Goal: Communication & Community: Answer question/provide support

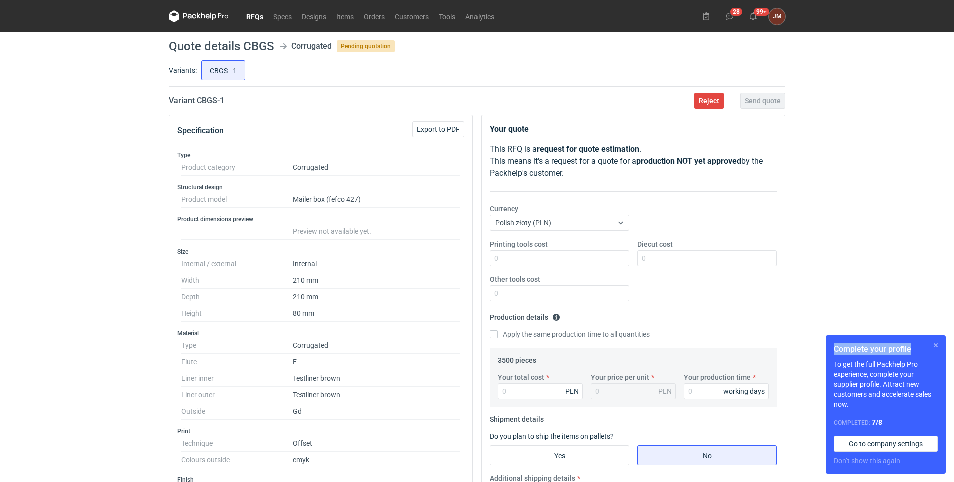
click at [505, 346] on div "Complete your profile To get the full Packhelp Pro experience, complete your su…" at bounding box center [886, 404] width 120 height 139
click at [505, 344] on button "button" at bounding box center [936, 345] width 12 height 12
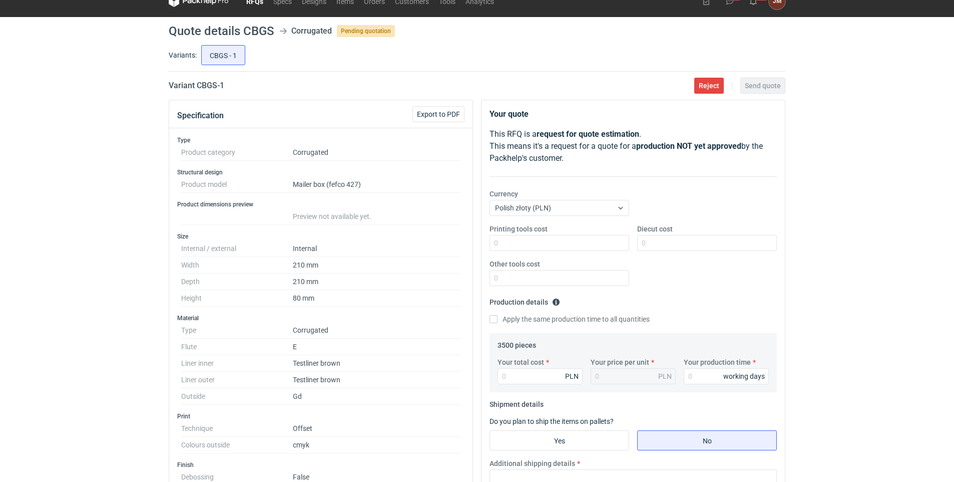
scroll to position [7, 0]
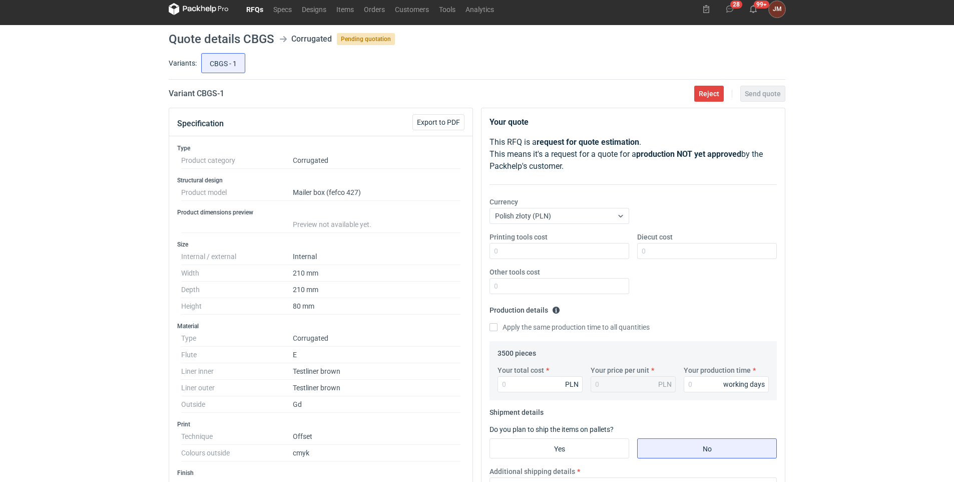
click at [505, 332] on div "RFQs Specs Designs Items Orders Customers Tools Analytics 28 99+ [PERSON_NAME] …" at bounding box center [477, 234] width 954 height 482
click at [505, 385] on input "Your total cost" at bounding box center [540, 384] width 85 height 16
type input "7000"
type input "2"
type input "7000"
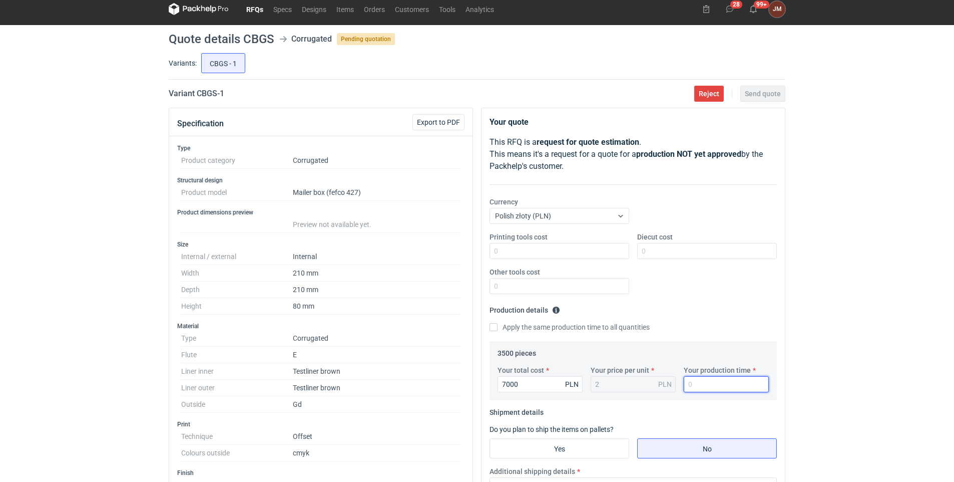
click at [505, 384] on input "Your production time" at bounding box center [726, 384] width 85 height 16
type input "11"
click at [505, 387] on input "Yes" at bounding box center [559, 448] width 139 height 19
radio input "true"
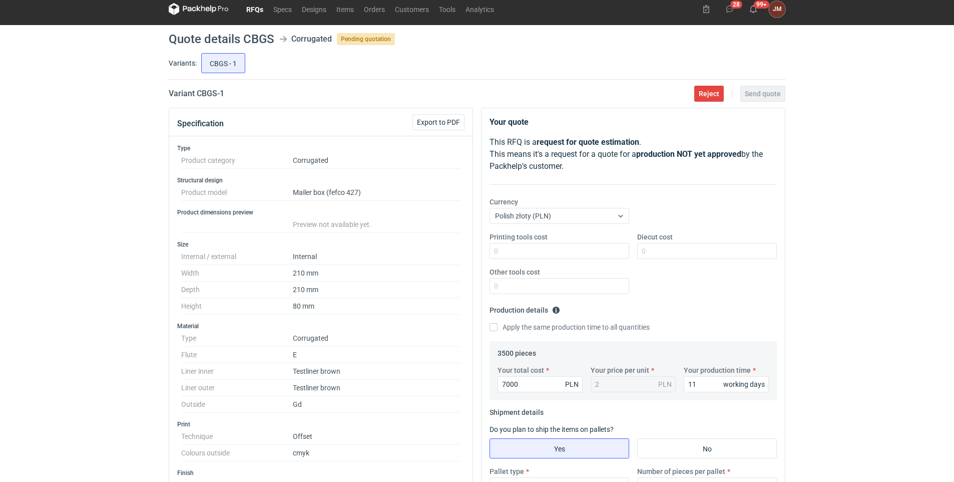
click at [505, 343] on div "RFQs Specs Designs Items Orders Customers Tools Analytics 28 99+ [PERSON_NAME] …" at bounding box center [477, 234] width 954 height 482
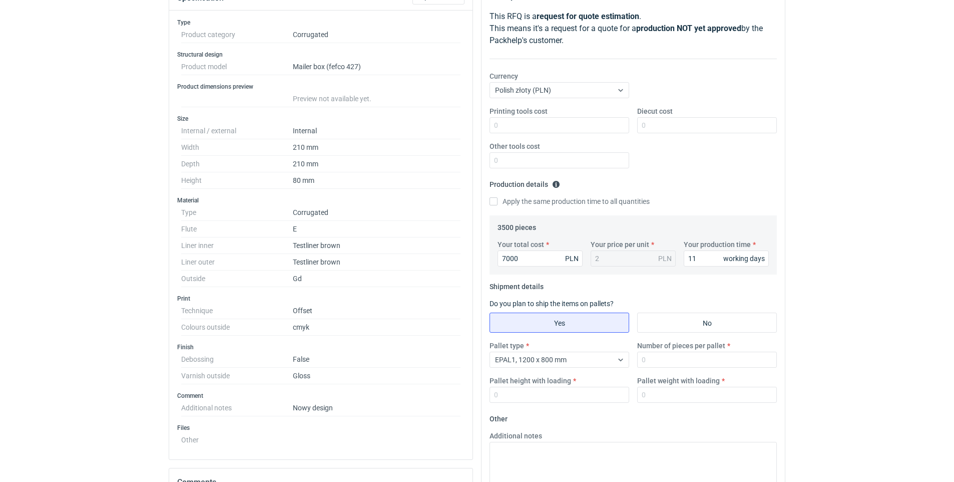
scroll to position [150, 0]
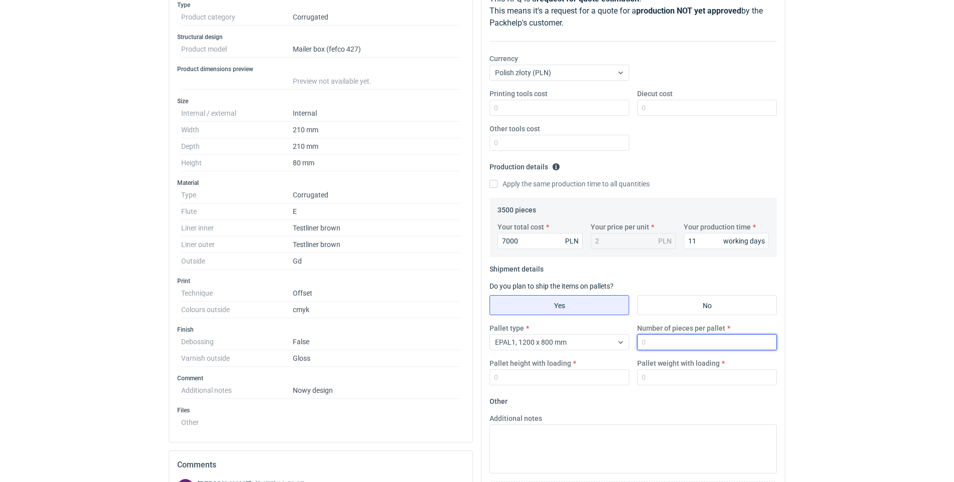
click at [505, 344] on input "Number of pieces per pallet" at bounding box center [707, 342] width 140 height 16
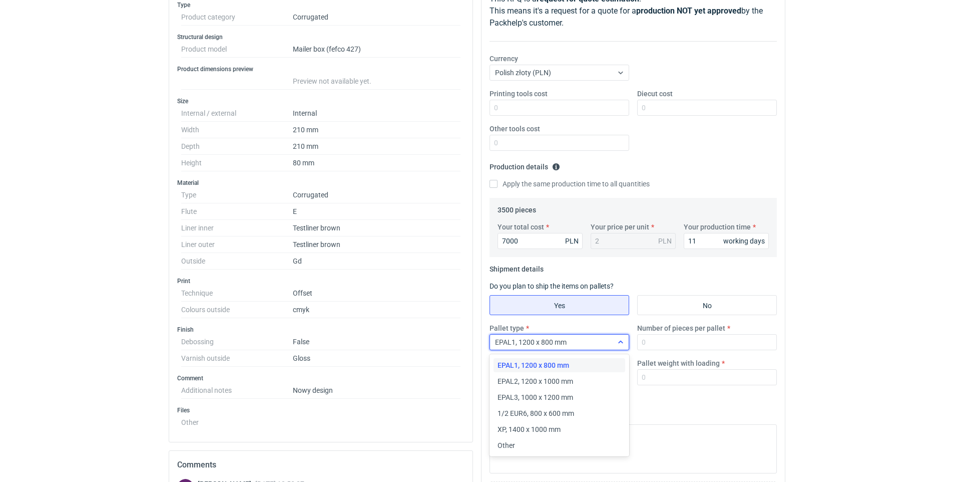
click at [505, 342] on icon at bounding box center [621, 342] width 8 height 8
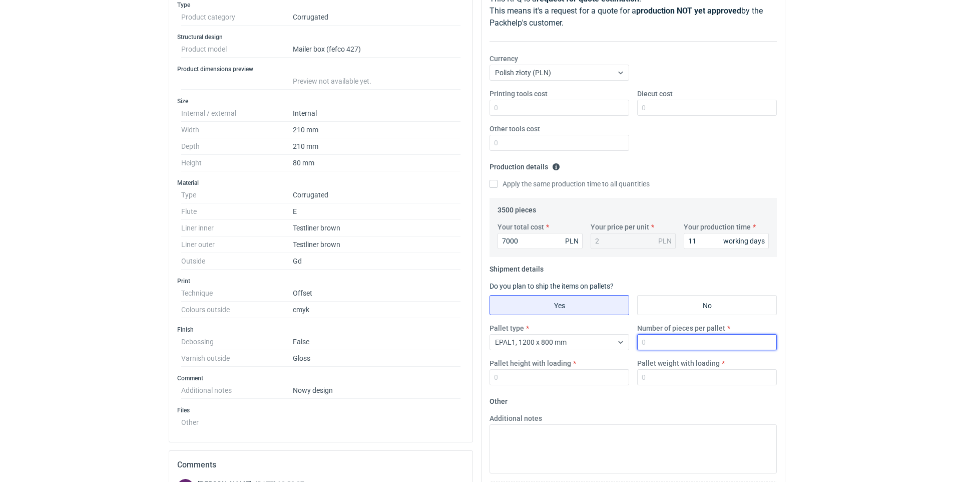
click at [505, 342] on input "Number of pieces per pallet" at bounding box center [707, 342] width 140 height 16
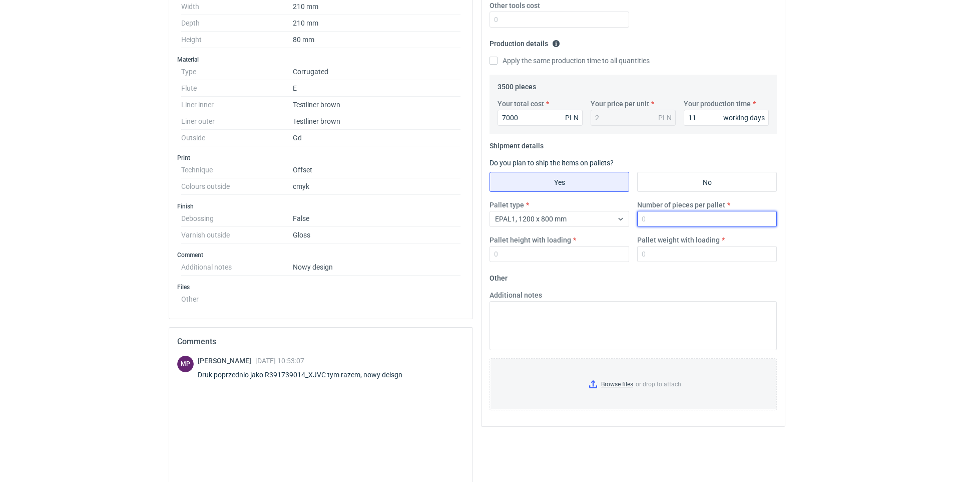
scroll to position [292, 0]
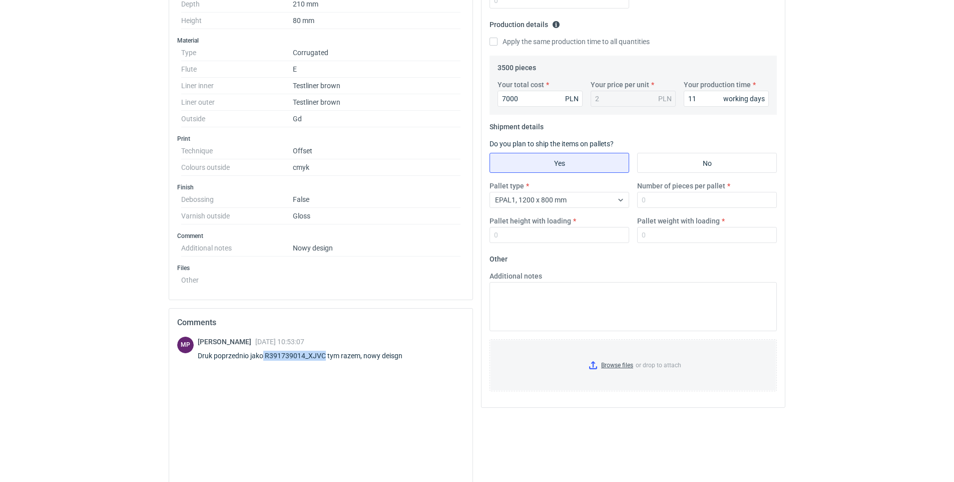
drag, startPoint x: 264, startPoint y: 354, endPoint x: 325, endPoint y: 356, distance: 61.6
click at [325, 356] on div "Druk poprzednio jako R391739014_XJVC tym razem, nowy deisgn" at bounding box center [306, 355] width 217 height 10
copy div "R391739014_XJVC"
click at [505, 201] on input "Number of pieces per pallet" at bounding box center [707, 200] width 140 height 16
click at [505, 197] on input "Number of pieces per pallet" at bounding box center [707, 200] width 140 height 16
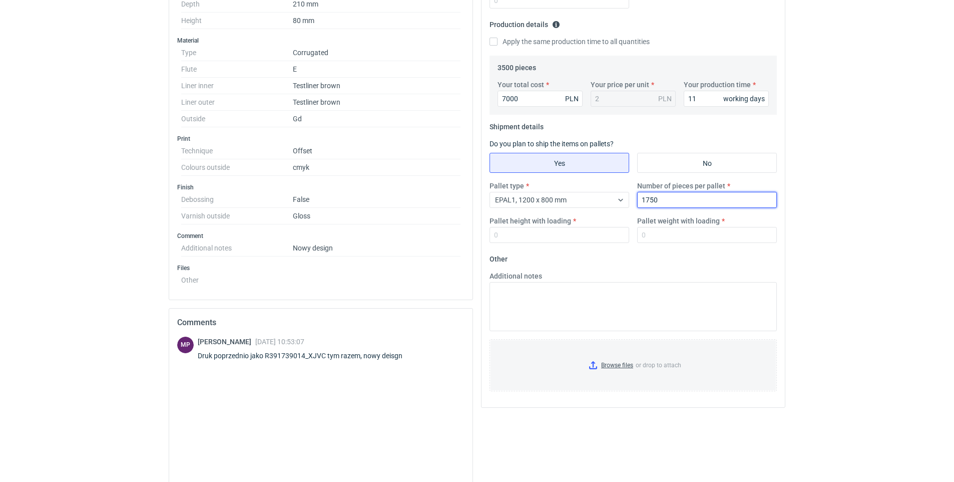
type input "1750"
drag, startPoint x: 575, startPoint y: 243, endPoint x: 570, endPoint y: 236, distance: 7.9
click at [505, 243] on div "Pallet type EPAL1, 1200 x 800 mm Number of pieces per pallet 1750 Pallet height…" at bounding box center [633, 216] width 295 height 70
click at [505, 236] on input "Pallet height with loading" at bounding box center [560, 235] width 140 height 16
type input "170"
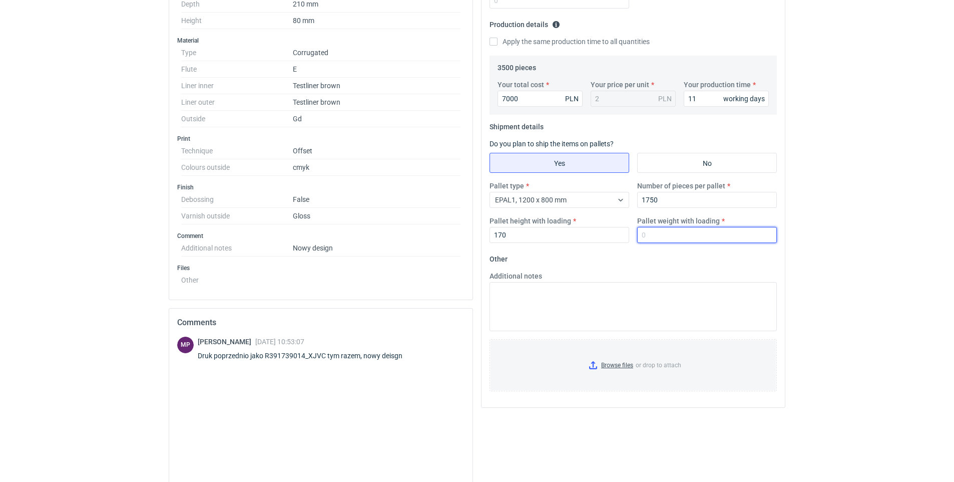
click at [505, 233] on input "Pallet weight with loading" at bounding box center [707, 235] width 140 height 16
type input "500"
click at [505, 364] on input "Browse files or drop to attach" at bounding box center [633, 365] width 285 height 50
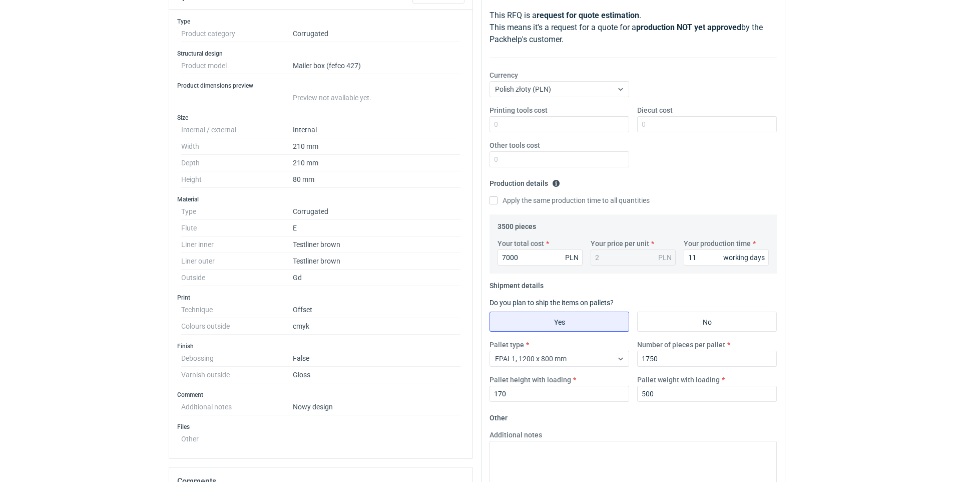
scroll to position [142, 0]
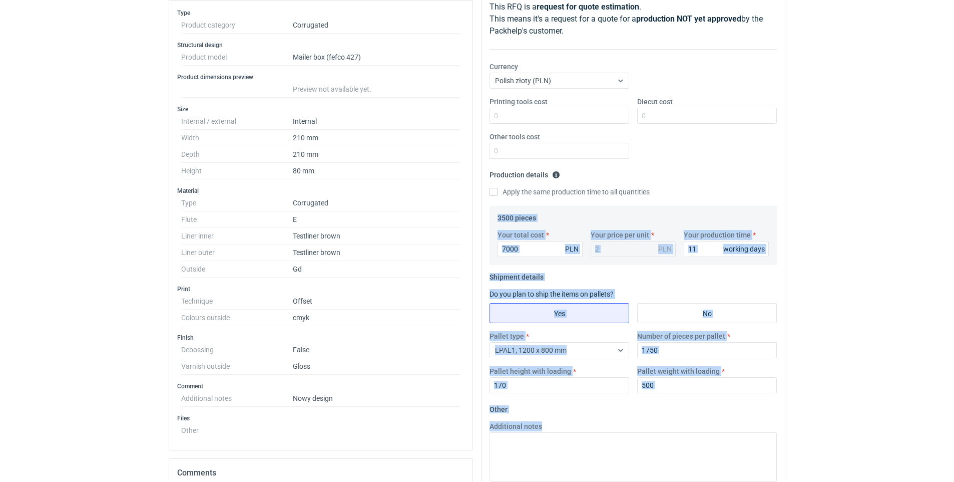
drag, startPoint x: 953, startPoint y: 347, endPoint x: 959, endPoint y: 441, distance: 93.3
click at [505, 339] on html "RFQs Specs Designs Items Orders Customers Tools Analytics 28 99+ [PERSON_NAME] …" at bounding box center [477, 99] width 954 height 482
drag, startPoint x: 959, startPoint y: 441, endPoint x: 891, endPoint y: 386, distance: 87.2
click at [505, 339] on html "RFQs Specs Designs Items Orders Customers Tools Analytics 28 99+ [PERSON_NAME] …" at bounding box center [477, 99] width 954 height 482
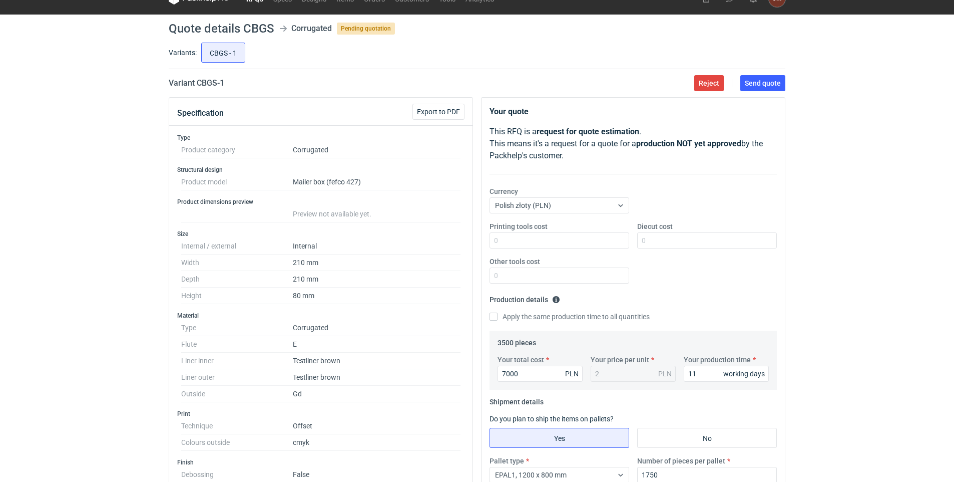
scroll to position [0, 0]
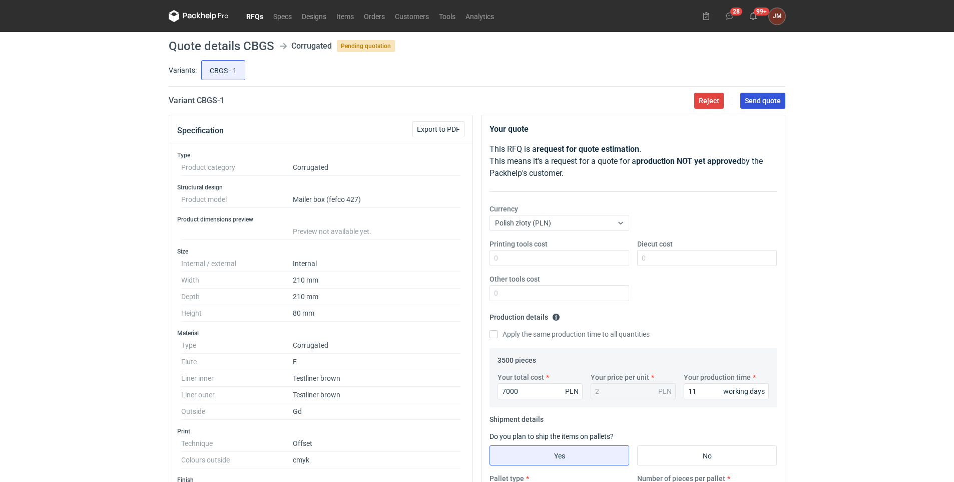
click at [505, 101] on span "Send quote" at bounding box center [763, 100] width 36 height 7
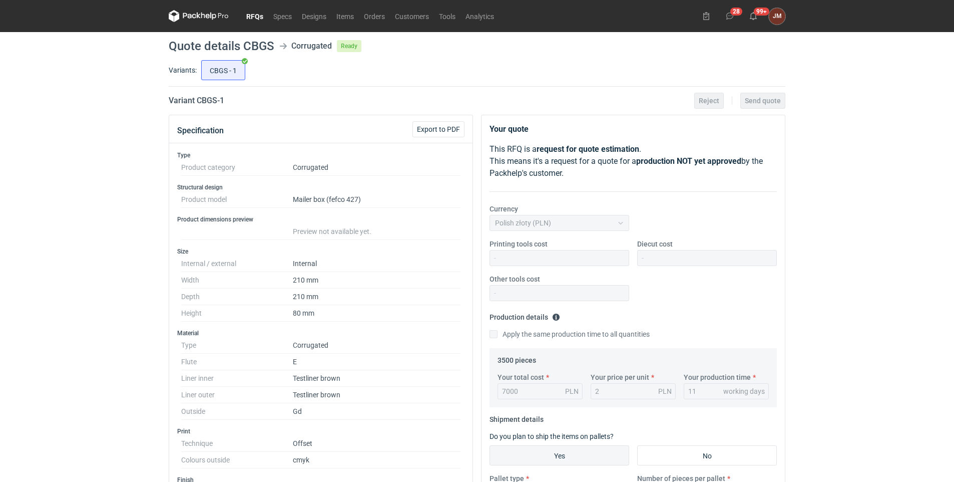
click at [254, 14] on link "RFQs" at bounding box center [254, 16] width 27 height 12
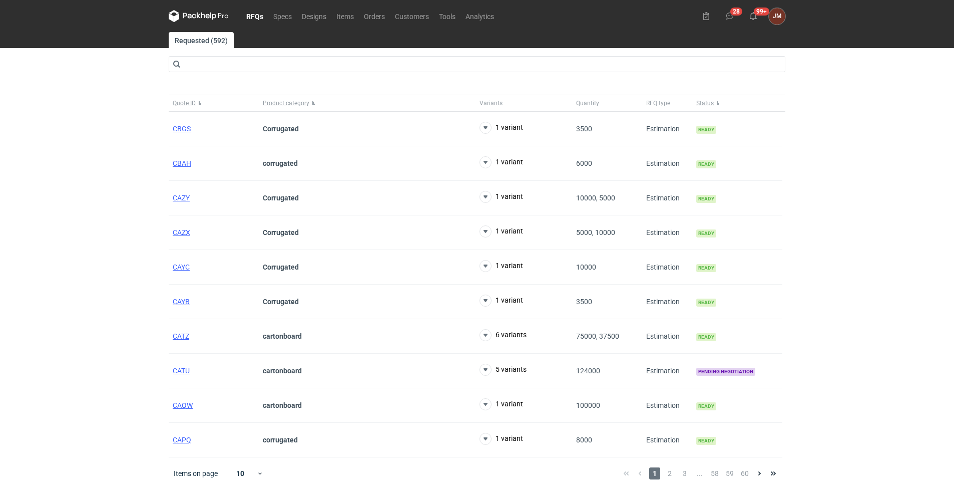
scroll to position [8, 0]
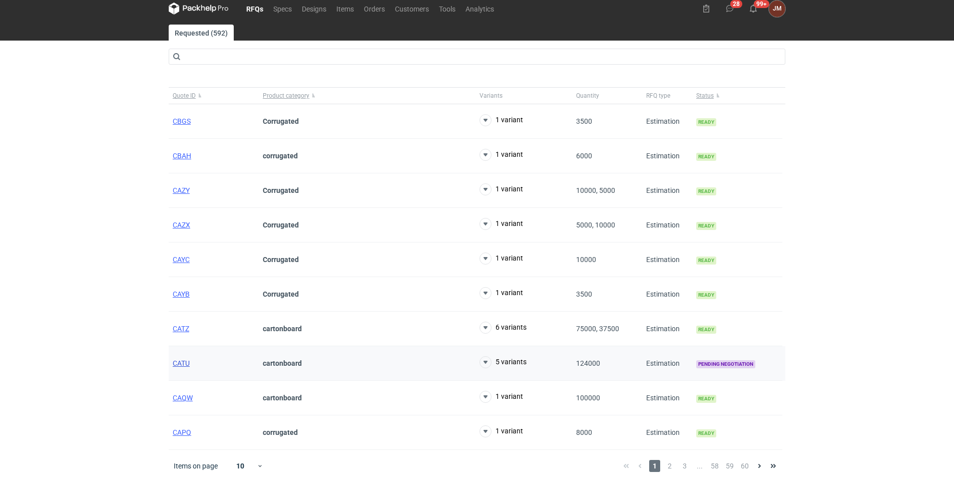
click at [178, 361] on span "CATU" at bounding box center [181, 363] width 17 height 8
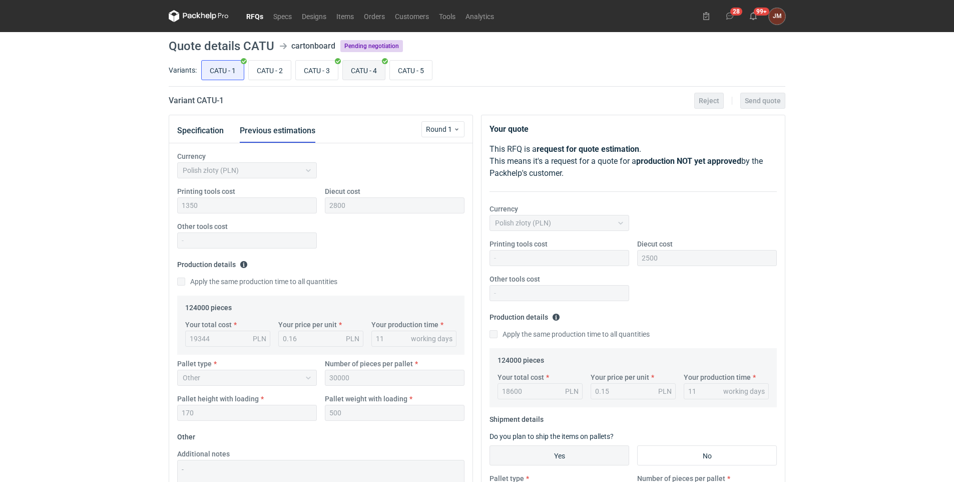
scroll to position [88, 0]
click at [413, 68] on input "CATU - 5" at bounding box center [411, 70] width 42 height 19
radio input "true"
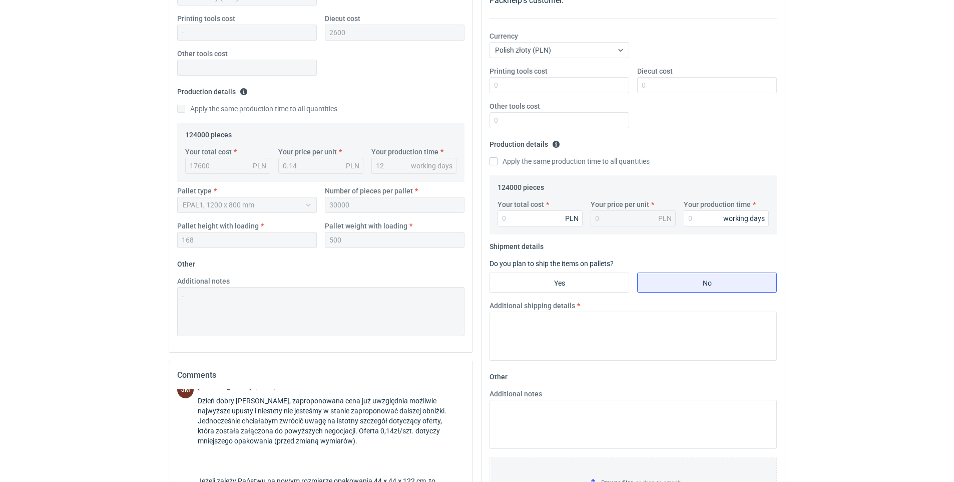
scroll to position [195, 0]
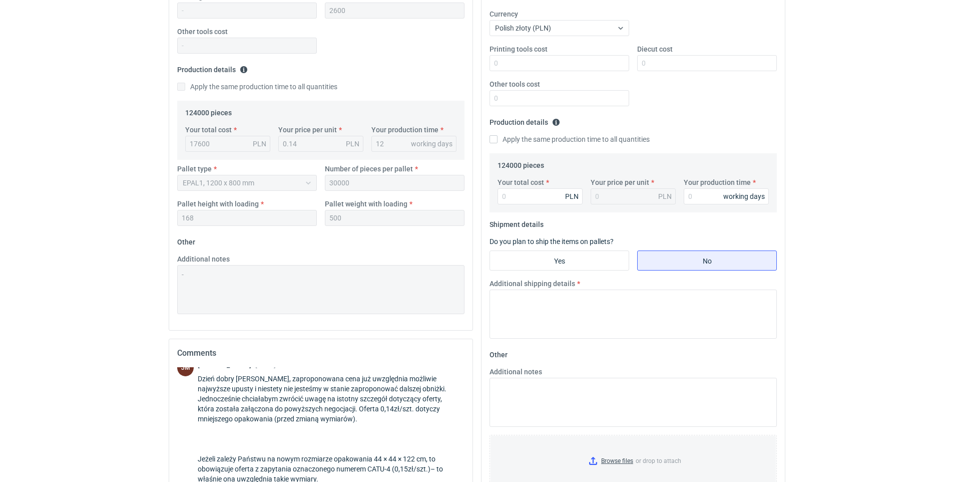
drag, startPoint x: 465, startPoint y: 451, endPoint x: 476, endPoint y: 365, distance: 86.2
click at [476, 365] on div "Specification Previous estimations Round 1 Currency Polish złoty (PLN) Printing…" at bounding box center [321, 273] width 312 height 706
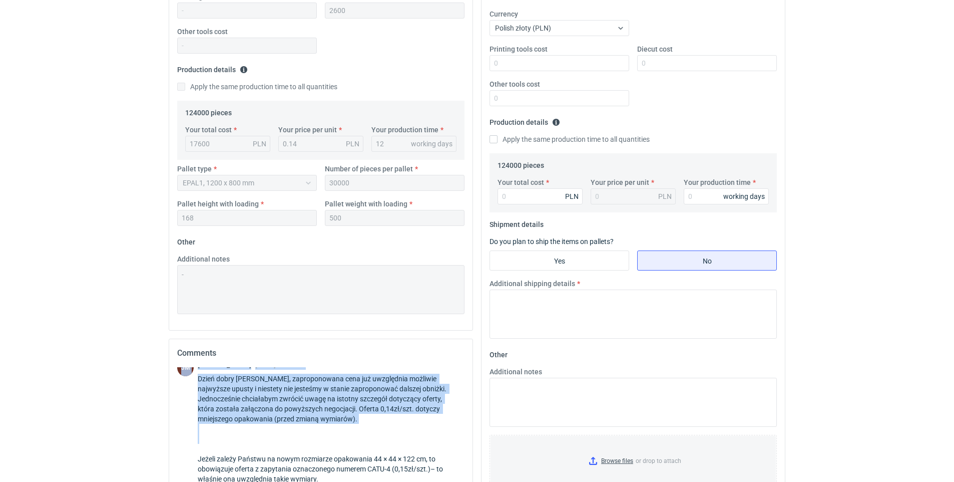
drag, startPoint x: 476, startPoint y: 365, endPoint x: 456, endPoint y: 383, distance: 26.2
click at [456, 383] on div "Dzień dobry [PERSON_NAME], zaproponowana cena już uwzględnia możliwie najwyższe…" at bounding box center [331, 428] width 267 height 110
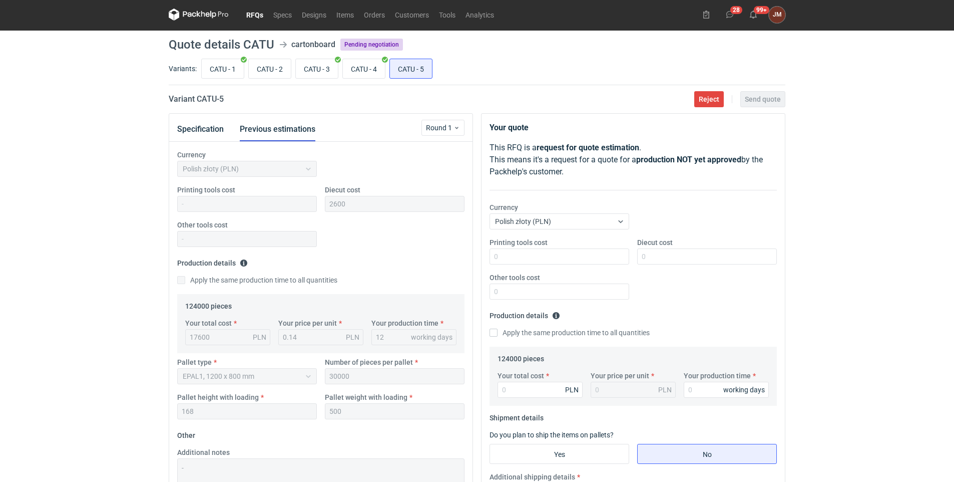
scroll to position [0, 0]
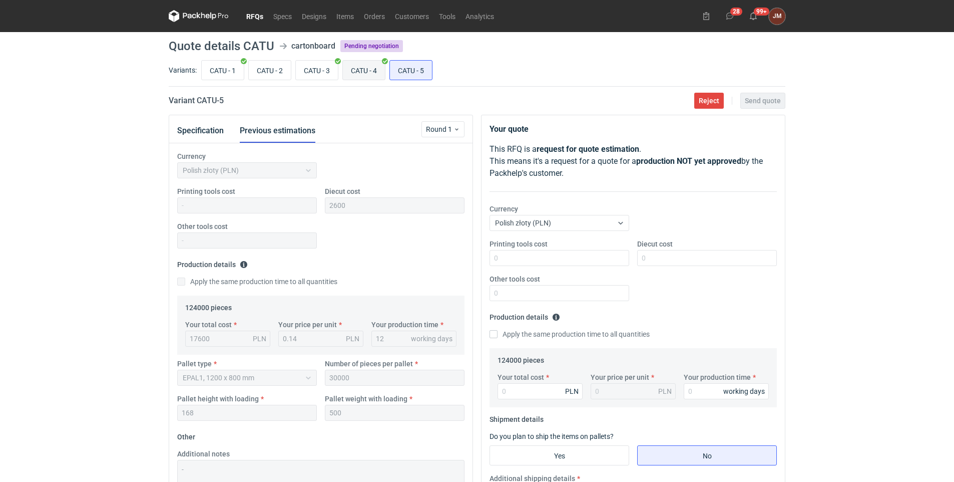
click at [368, 68] on input "CATU - 4" at bounding box center [364, 70] width 42 height 19
radio input "true"
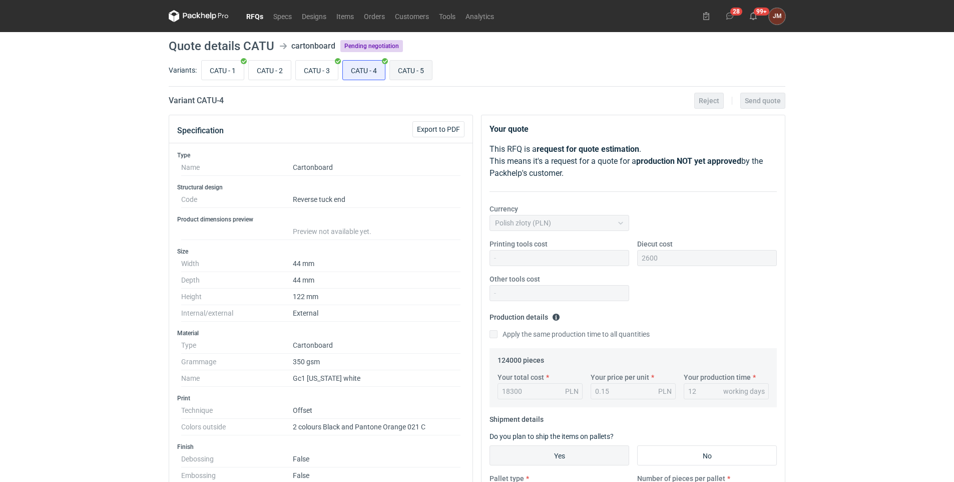
click at [405, 68] on input "CATU - 5" at bounding box center [411, 70] width 42 height 19
radio input "true"
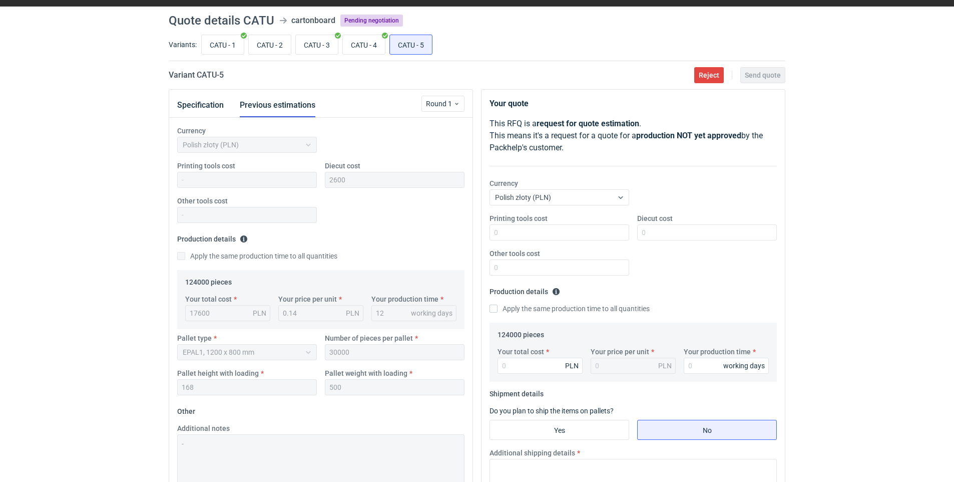
scroll to position [24, 0]
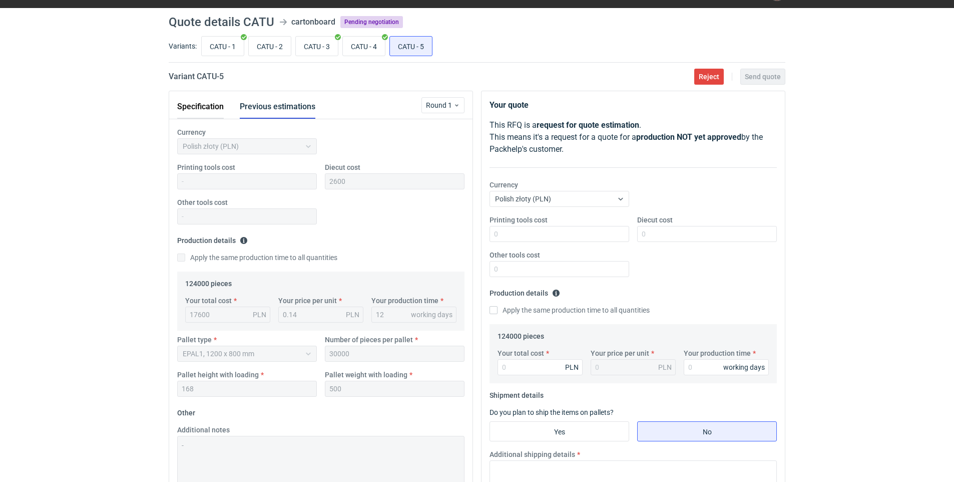
click at [212, 102] on button "Specification" at bounding box center [200, 107] width 47 height 24
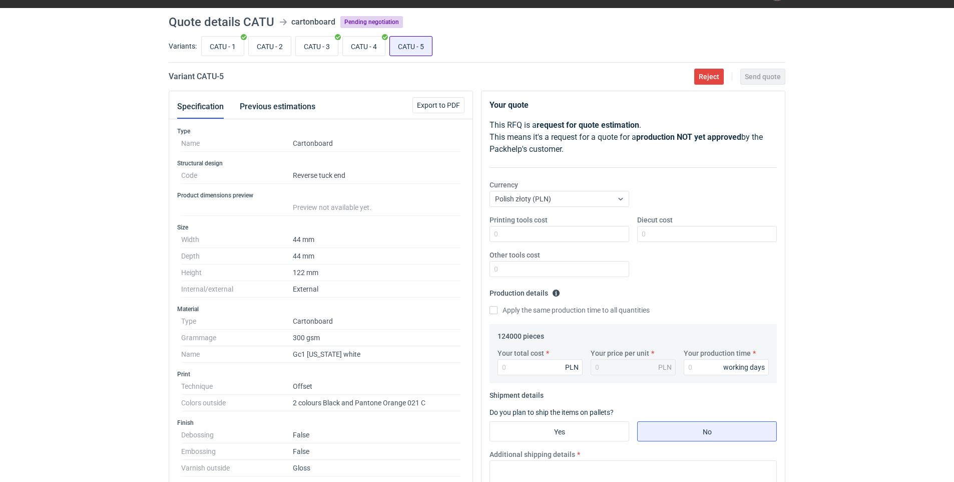
click at [412, 47] on input "CATU - 5" at bounding box center [411, 46] width 42 height 19
click at [195, 104] on button "Specification" at bounding box center [200, 107] width 47 height 24
click at [282, 108] on button "Previous estimations" at bounding box center [278, 107] width 76 height 24
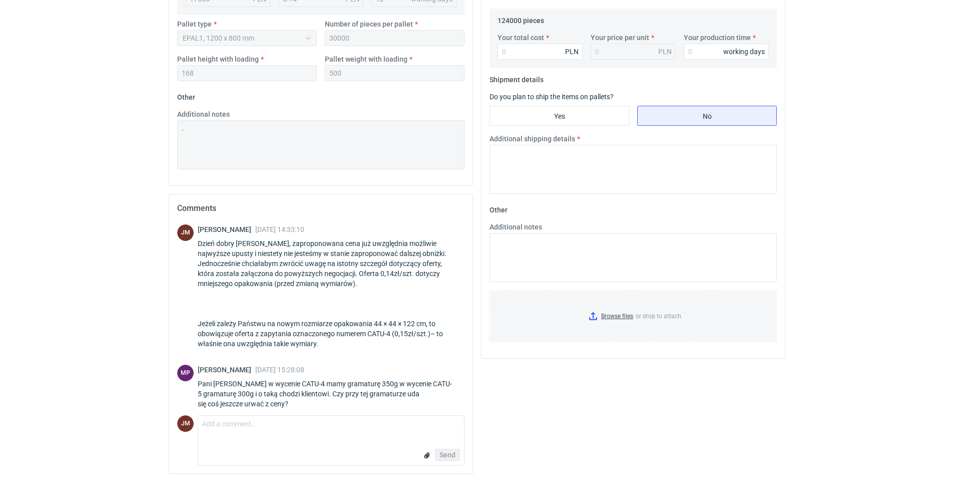
scroll to position [88, 0]
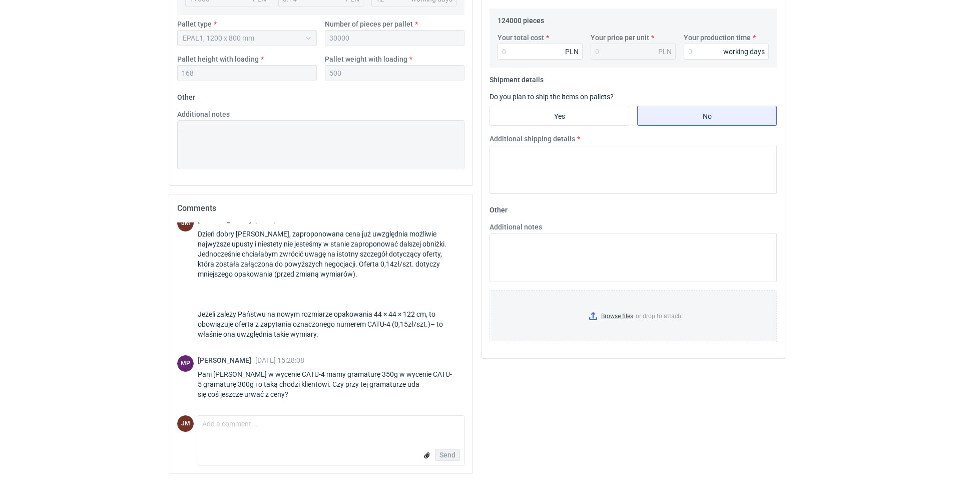
click at [261, 387] on form "Comment message Send" at bounding box center [331, 440] width 267 height 50
click at [241, 387] on textarea "Comment message" at bounding box center [331, 425] width 266 height 21
click at [298, 387] on textarea "Comment message" at bounding box center [331, 425] width 266 height 21
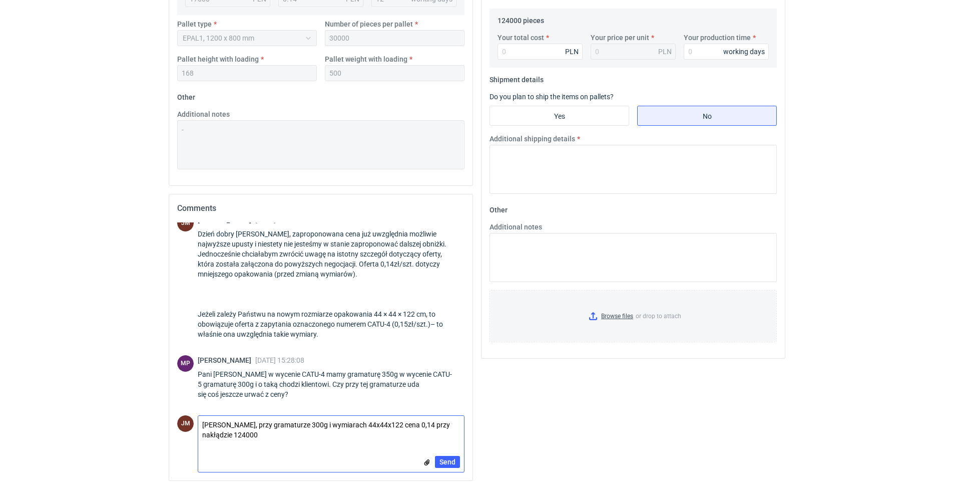
click at [219, 387] on textarea "[PERSON_NAME], przy gramaturze 300g i wymiarach 44x44x122 cena 0,14 przy nakłąd…" at bounding box center [331, 429] width 266 height 28
click at [269, 387] on textarea "[PERSON_NAME], przy gramaturze 300g i wymiarach 44x44x122 cena 0,14 przy nakład…" at bounding box center [331, 429] width 266 height 28
click at [406, 387] on textarea "[PERSON_NAME], przy gramaturze 300g i wymiarach 44x44x122 cena 0,14 przy nakład…" at bounding box center [331, 429] width 266 height 28
click at [302, 387] on textarea "[PERSON_NAME], przy gramaturze 300g i wymiarach 44x44x122 cena jednostkowa: 0,1…" at bounding box center [331, 429] width 266 height 28
type textarea "[PERSON_NAME], przy gramaturze 300g i wymiarach 44x44x122 cena jednostkowa: 0,1…"
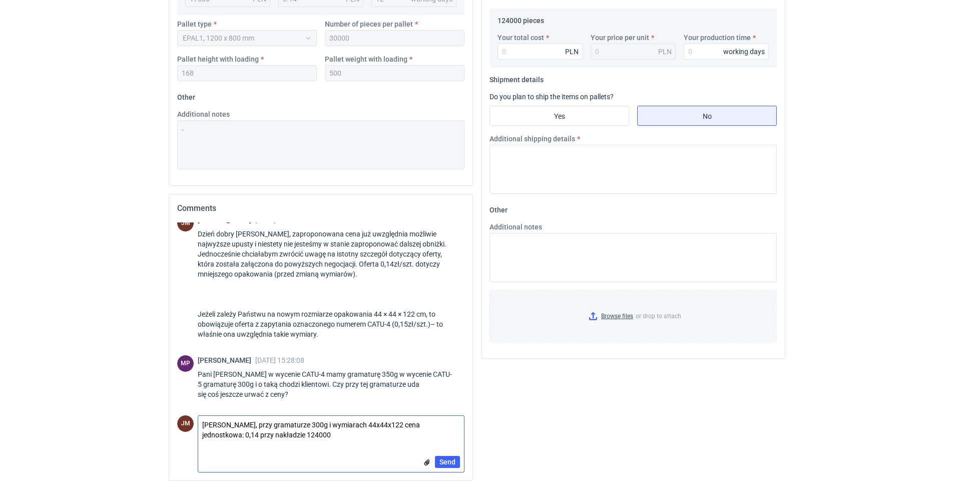
click at [425, 387] on input "file" at bounding box center [427, 462] width 8 height 11
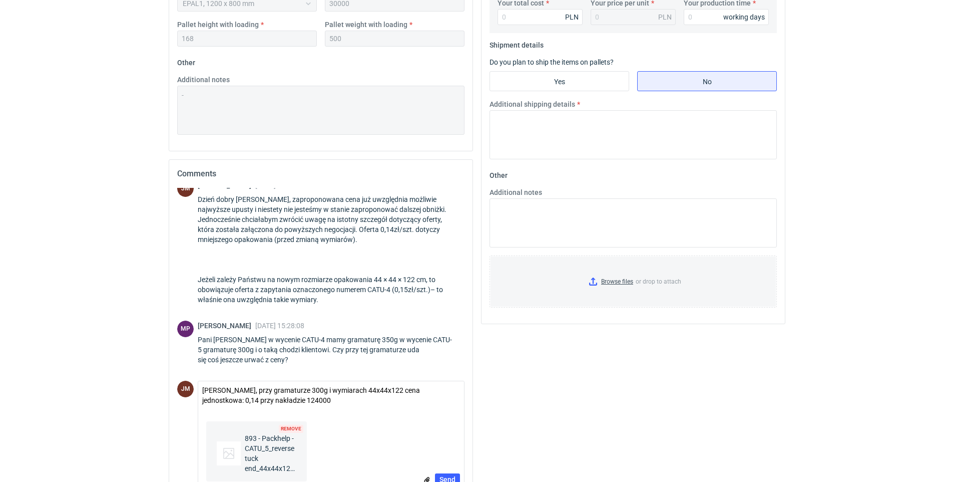
scroll to position [398, 0]
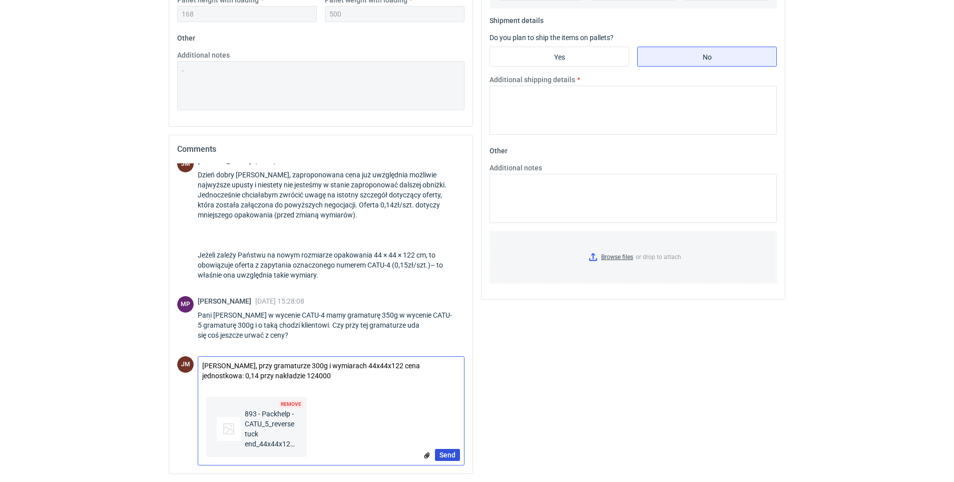
click at [451, 387] on span "Send" at bounding box center [448, 454] width 16 height 7
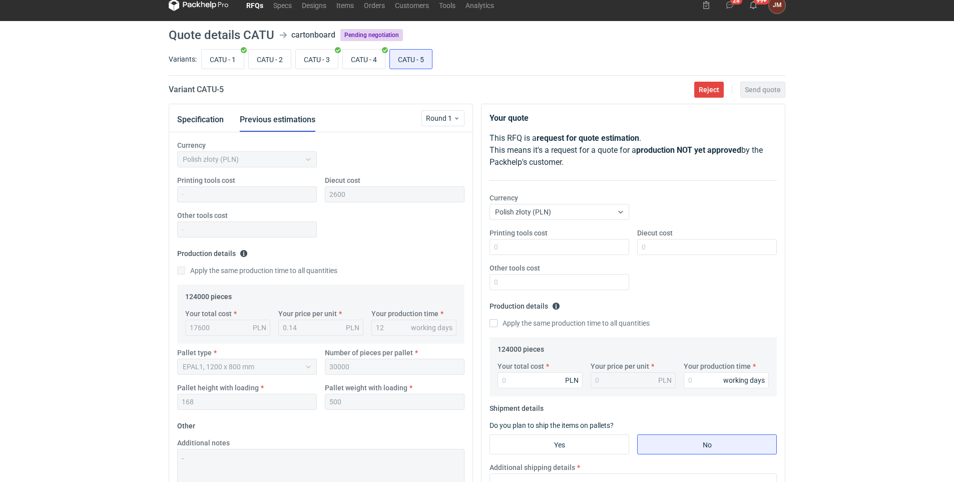
scroll to position [8, 0]
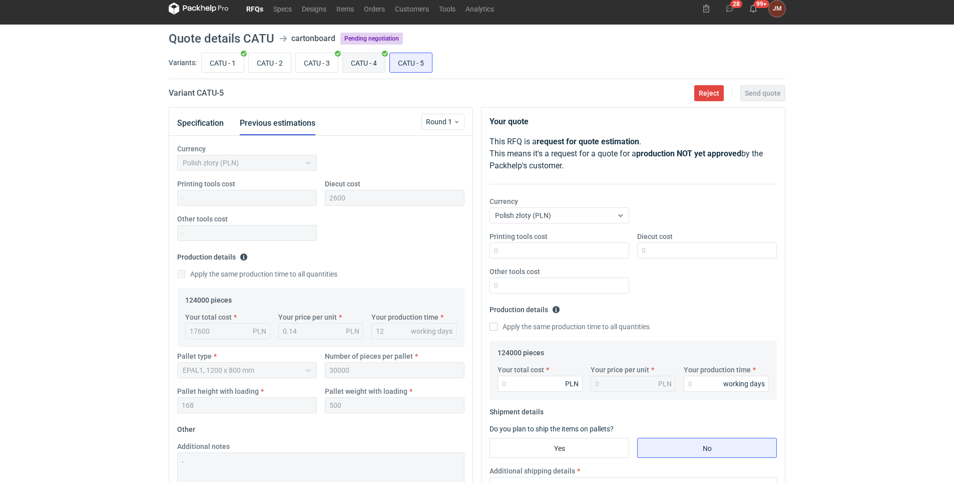
click at [356, 62] on input "CATU - 4" at bounding box center [364, 62] width 42 height 19
radio input "true"
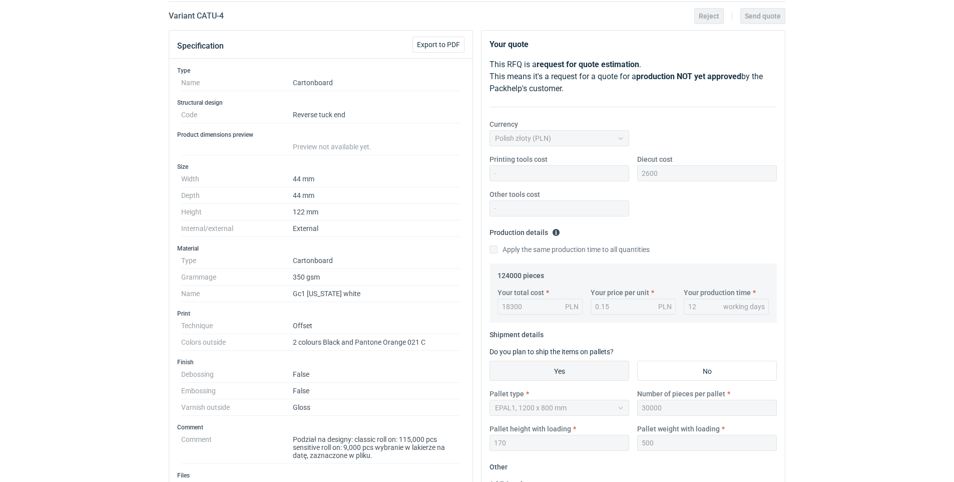
scroll to position [75, 0]
